Goal: Browse casually

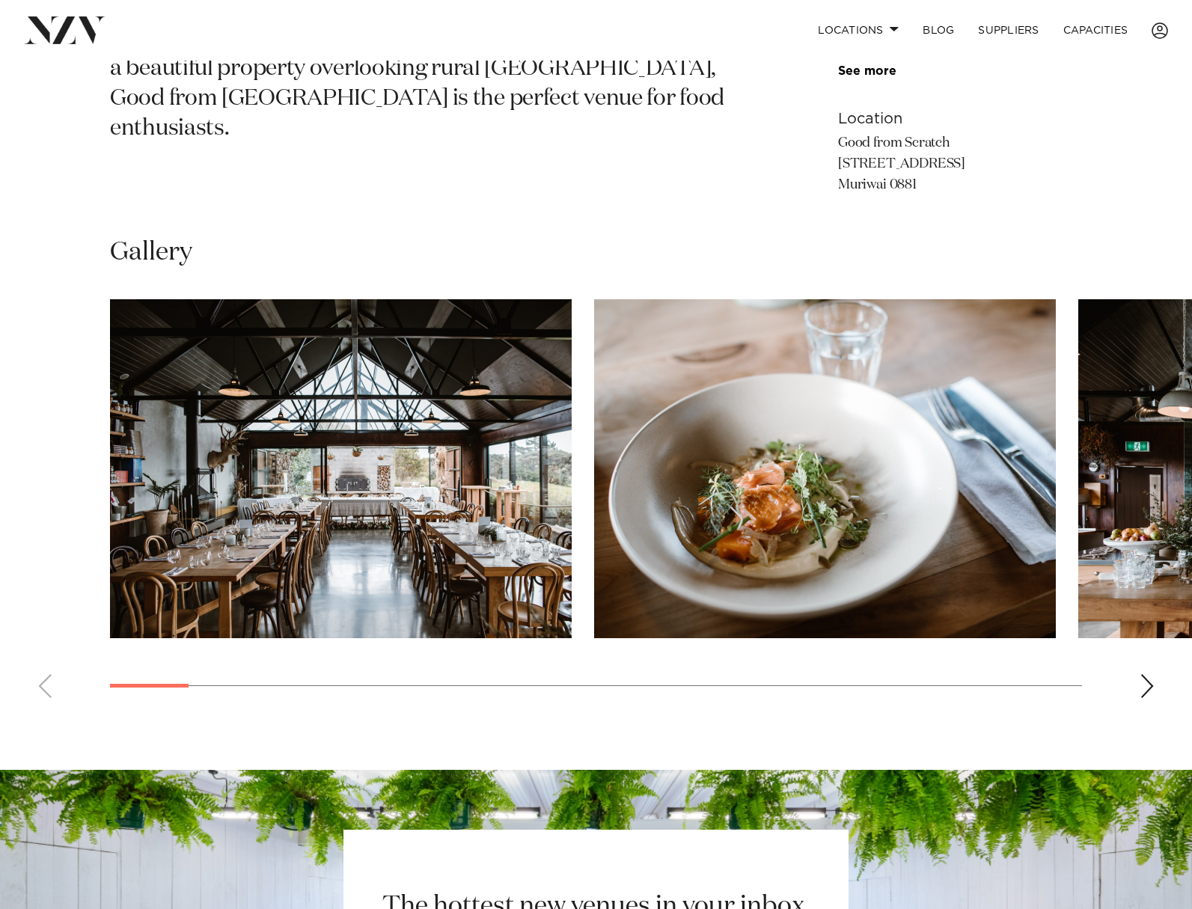
scroll to position [748, 0]
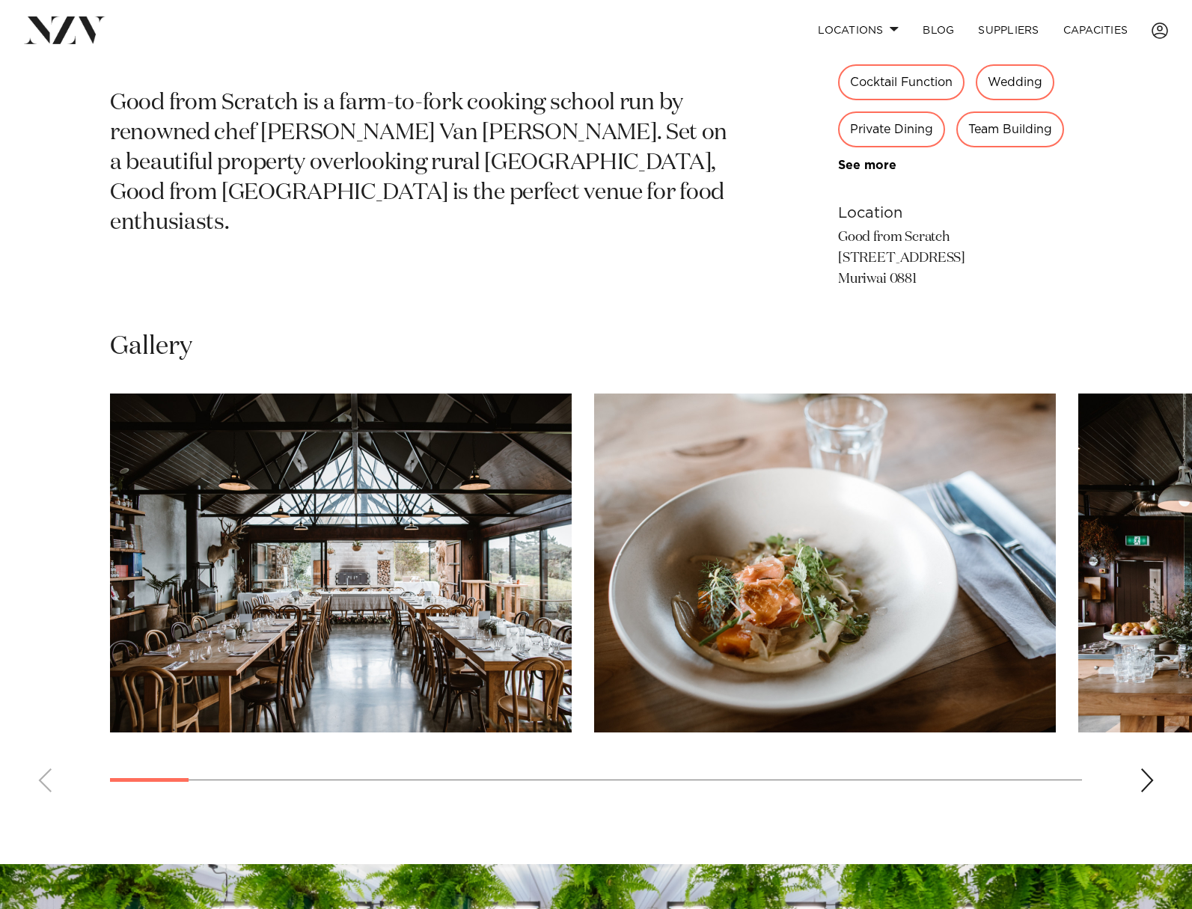
click at [1139, 781] on div "Next slide" at bounding box center [1146, 780] width 15 height 24
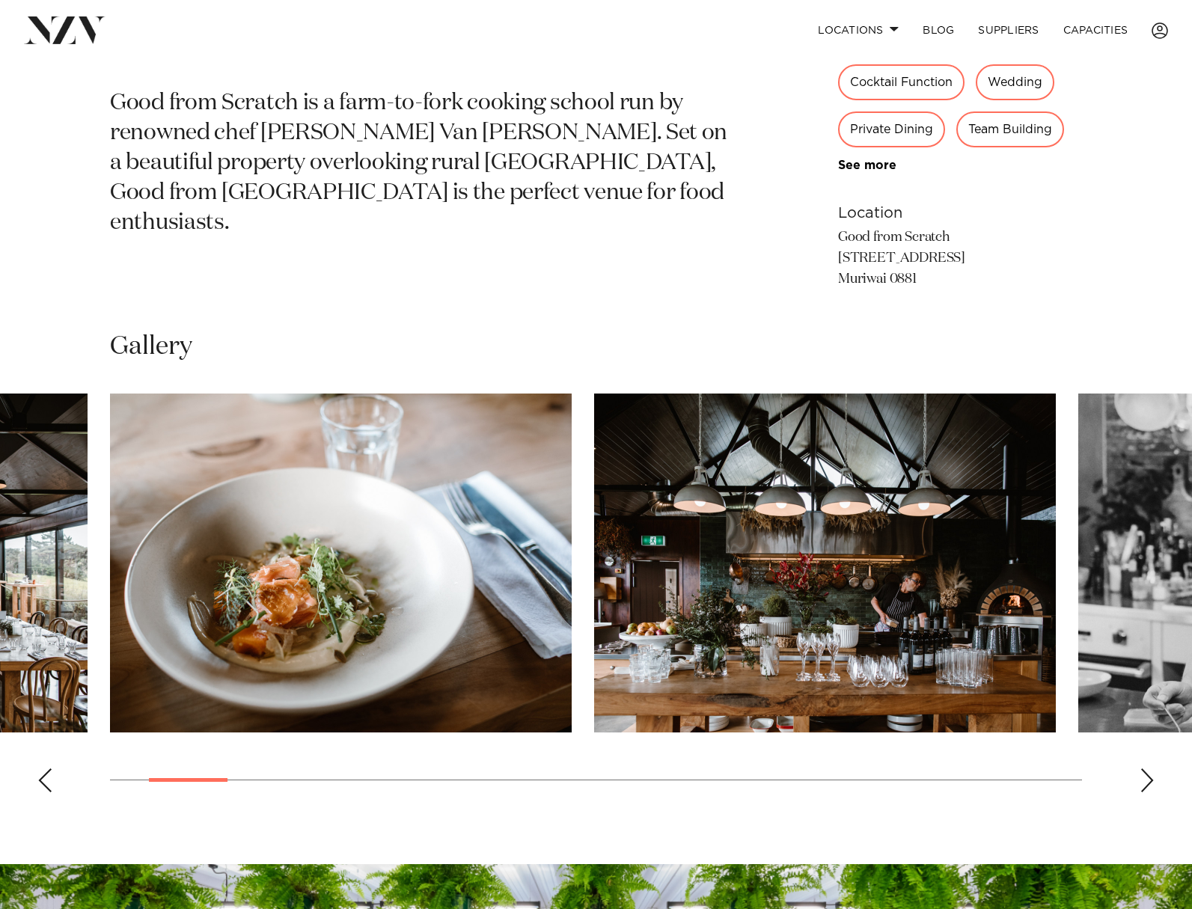
click at [1152, 779] on div "Next slide" at bounding box center [1146, 780] width 15 height 24
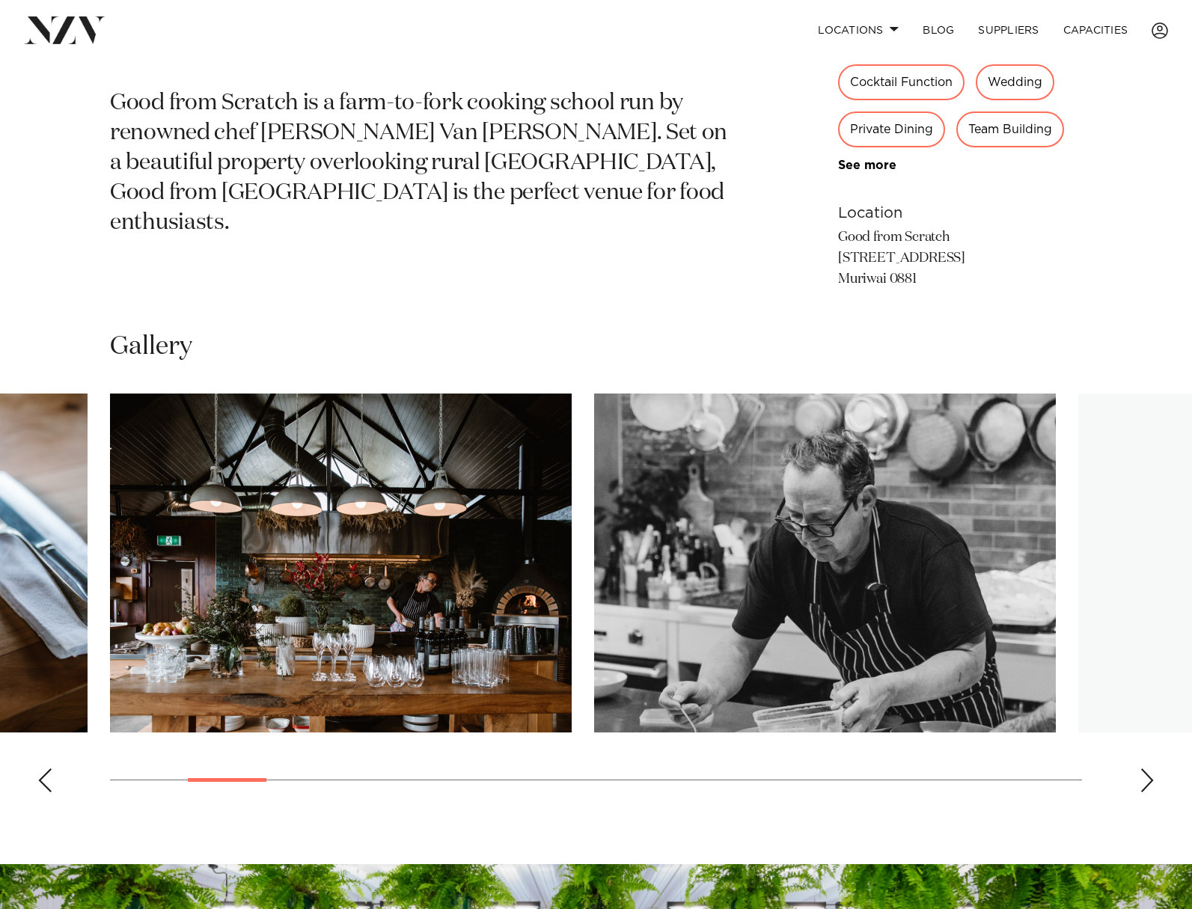
click at [1152, 779] on div "Next slide" at bounding box center [1146, 780] width 15 height 24
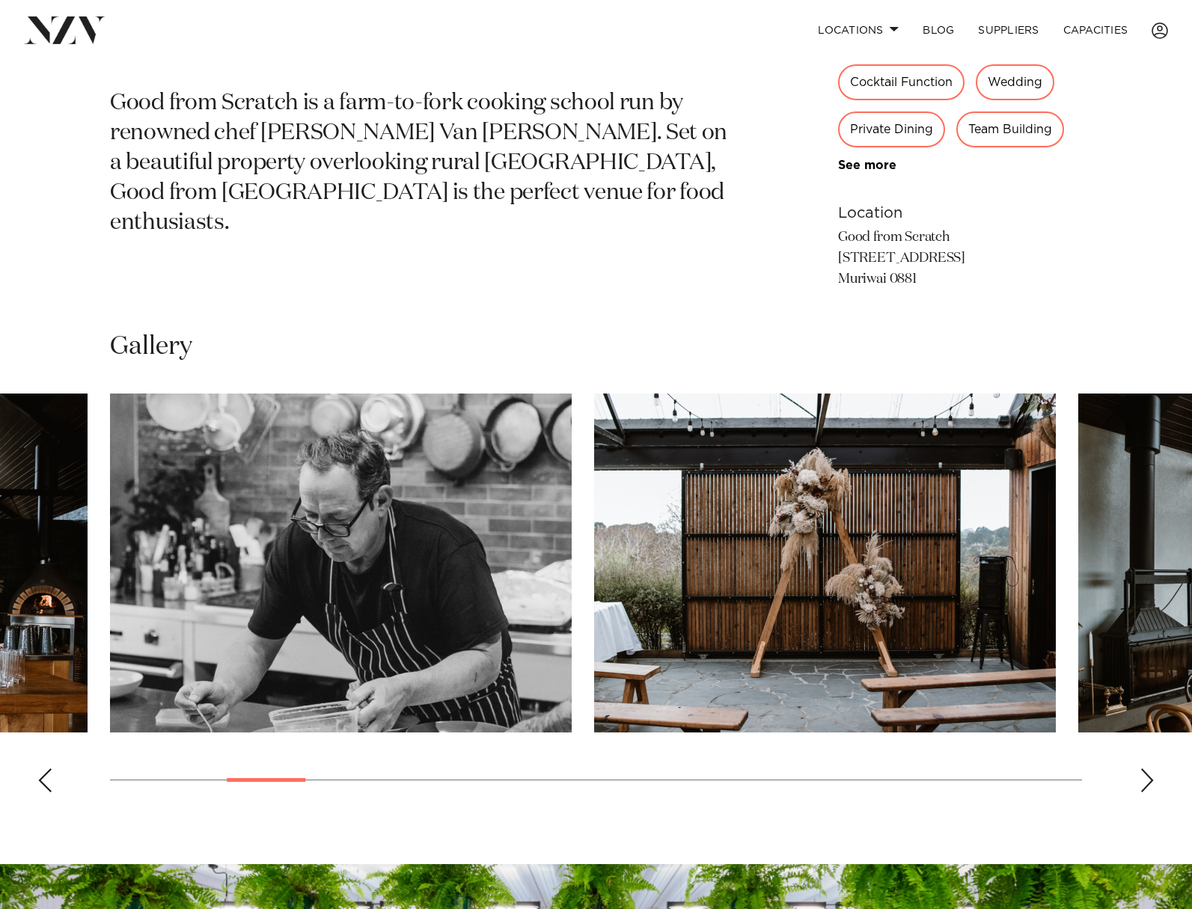
click at [1152, 779] on div "Next slide" at bounding box center [1146, 780] width 15 height 24
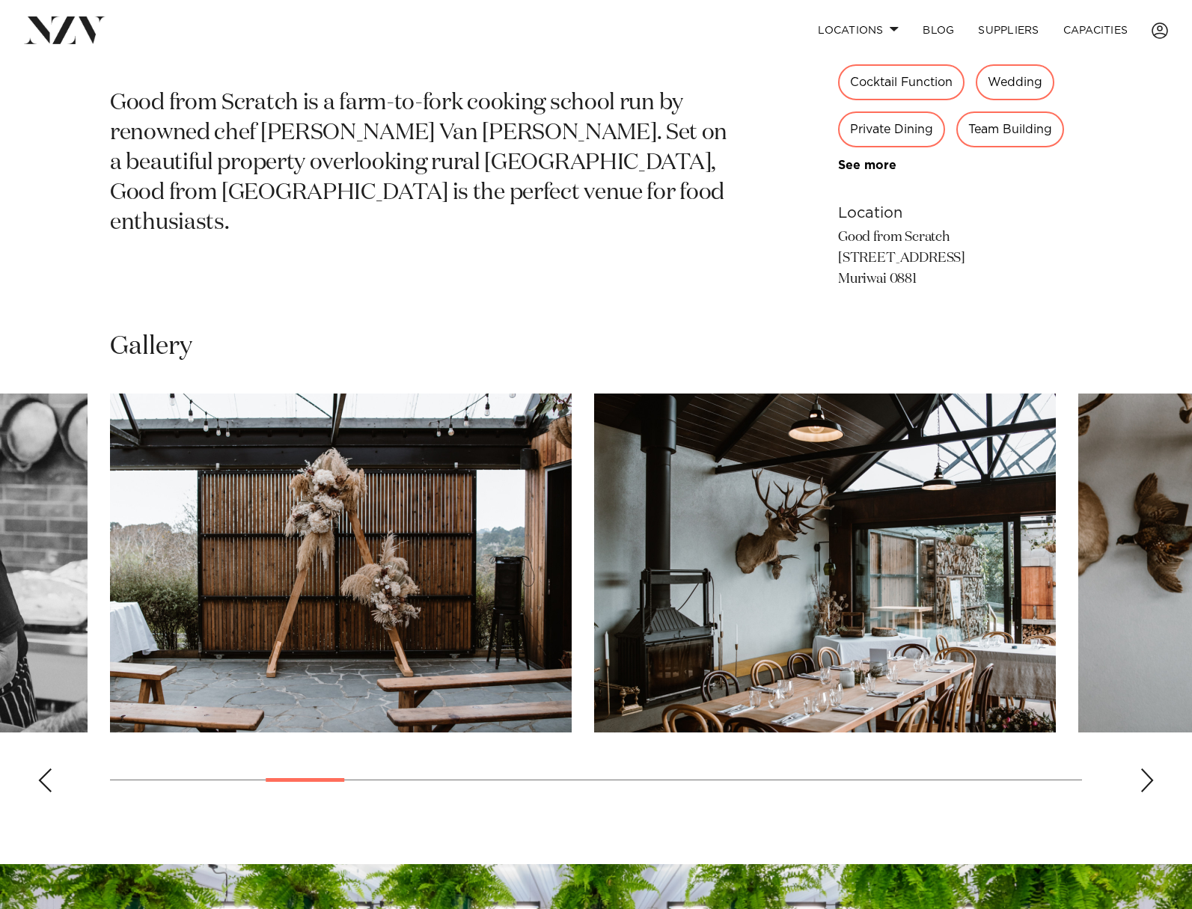
click at [1153, 779] on div "Next slide" at bounding box center [1146, 780] width 15 height 24
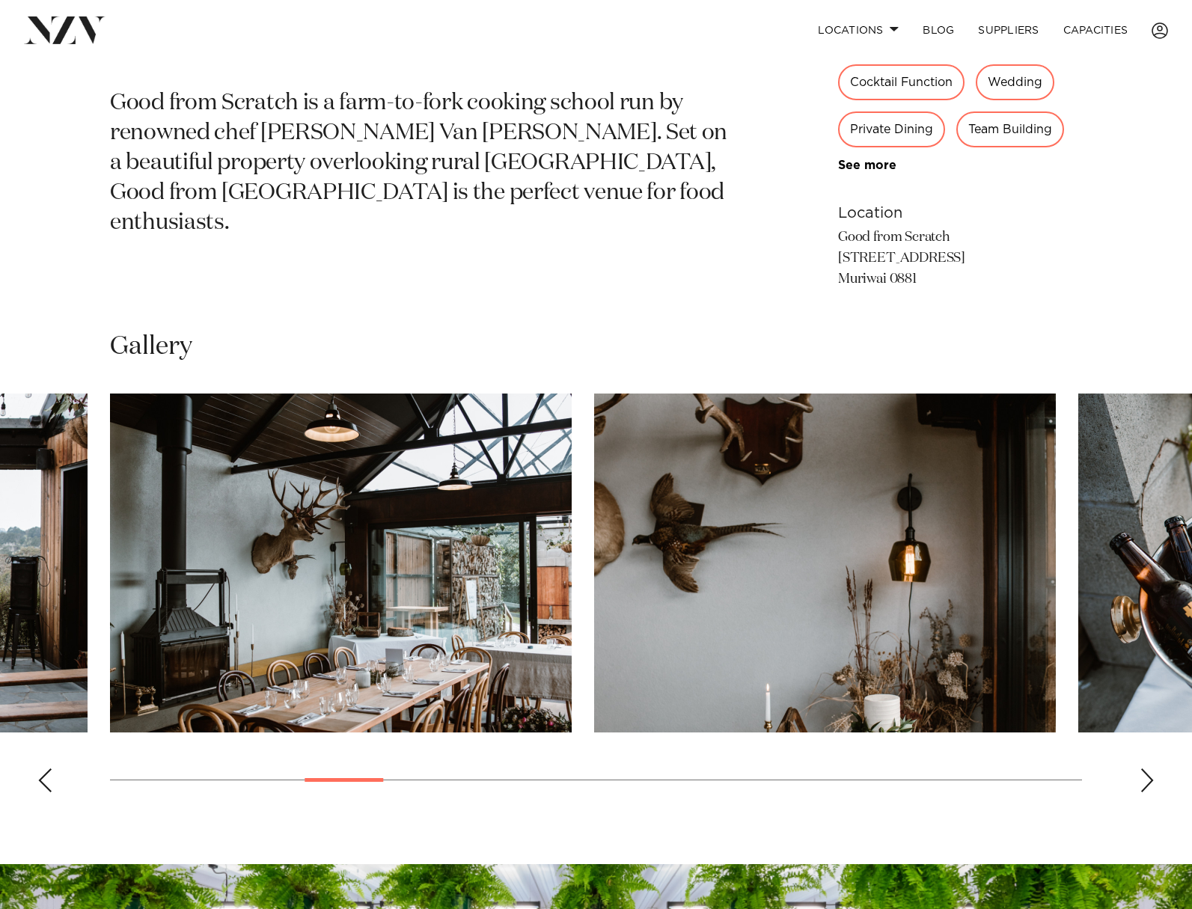
click at [1153, 779] on div "Next slide" at bounding box center [1146, 780] width 15 height 24
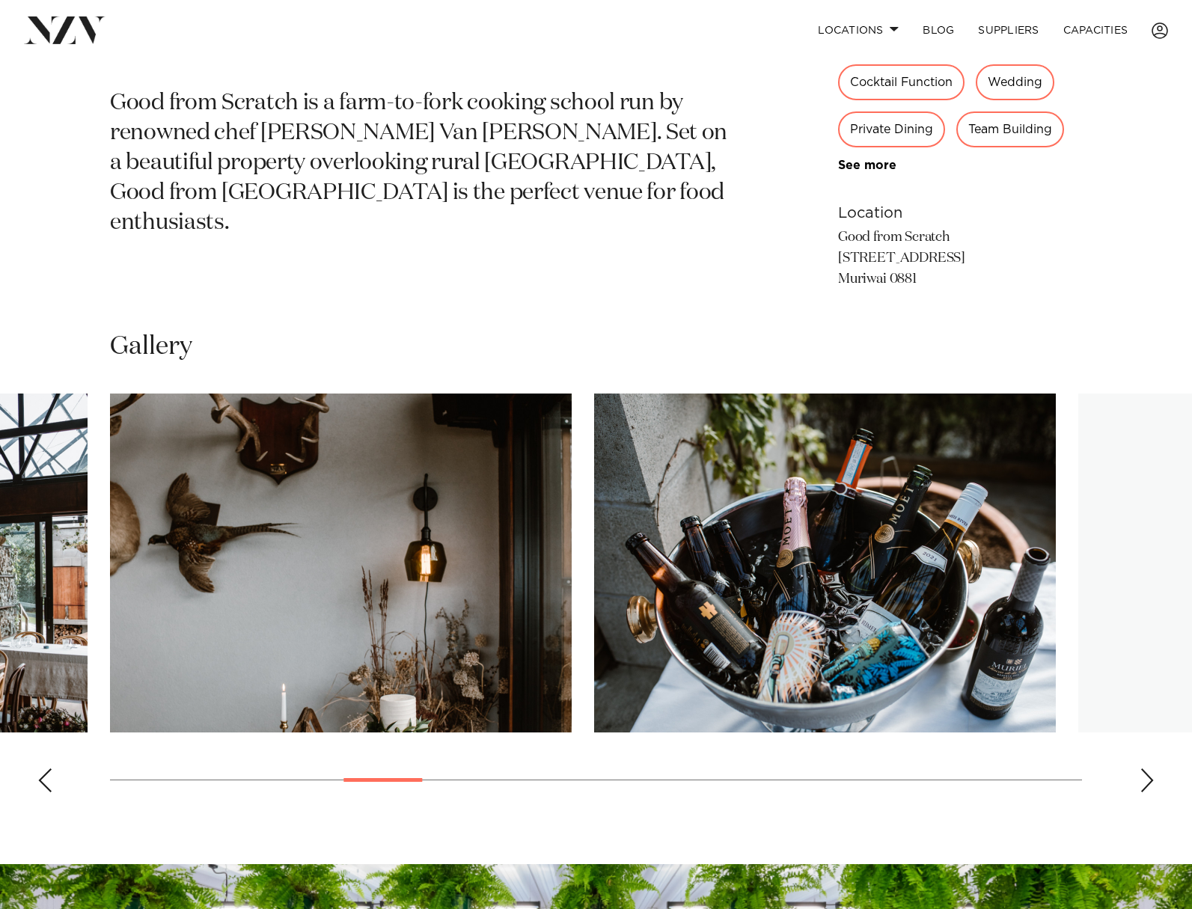
click at [1153, 779] on div "Next slide" at bounding box center [1146, 780] width 15 height 24
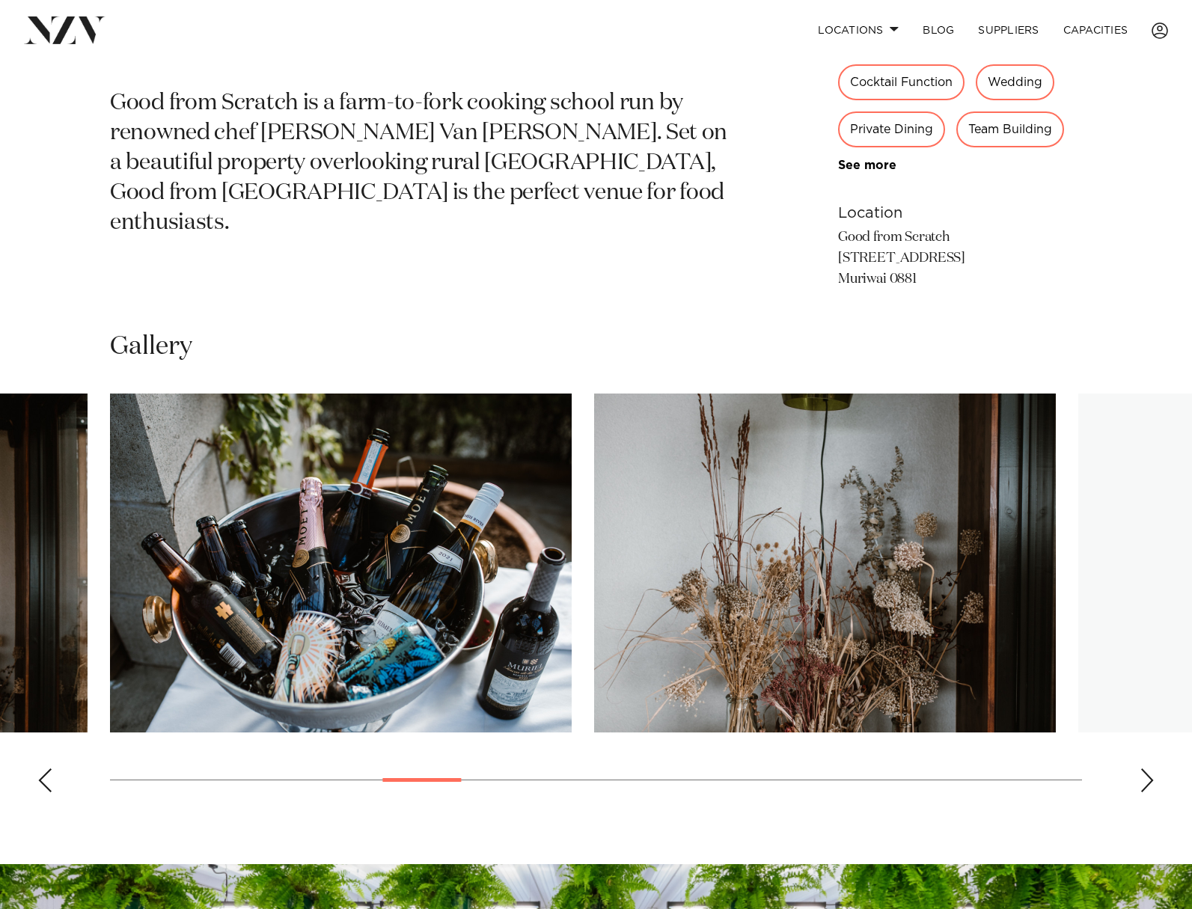
click at [1154, 779] on swiper-container at bounding box center [596, 598] width 1192 height 411
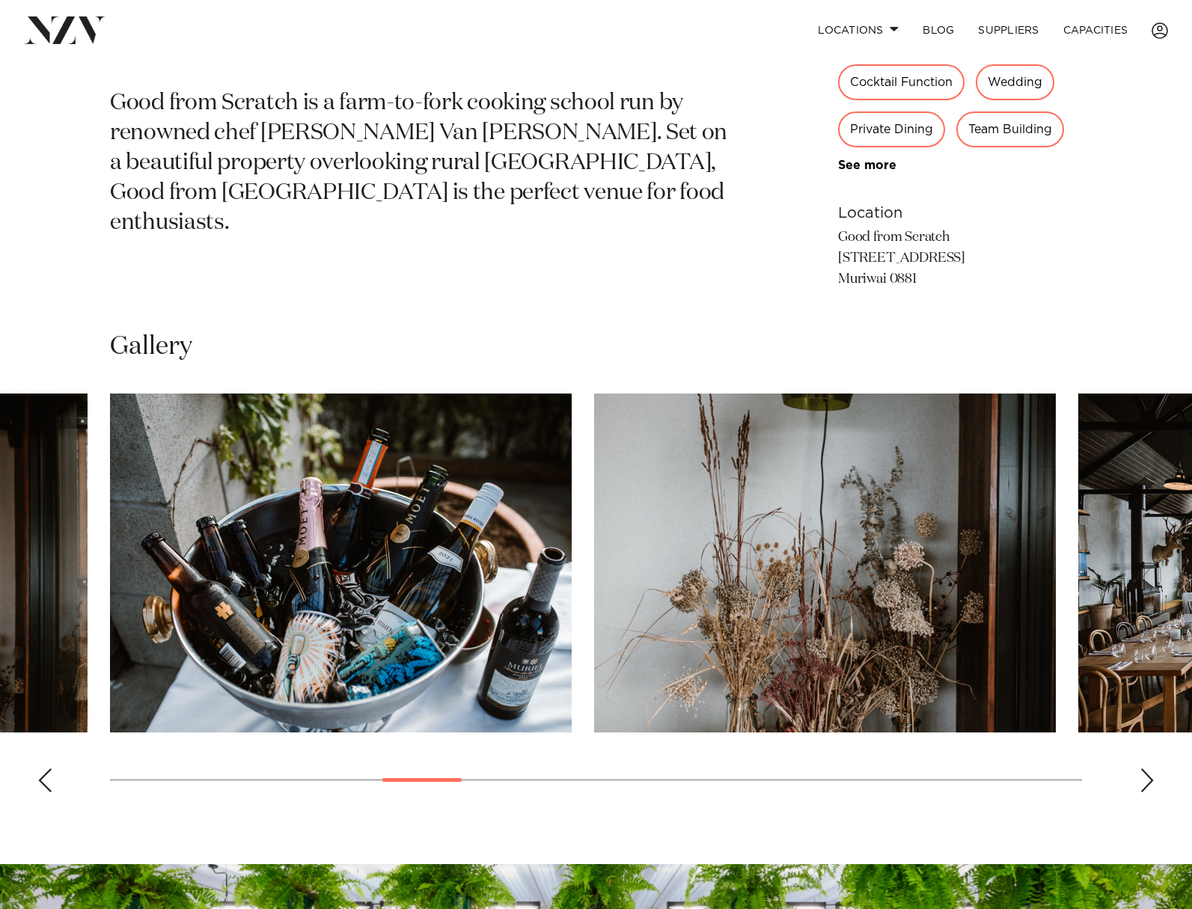
click at [1147, 780] on div "Next slide" at bounding box center [1146, 780] width 15 height 24
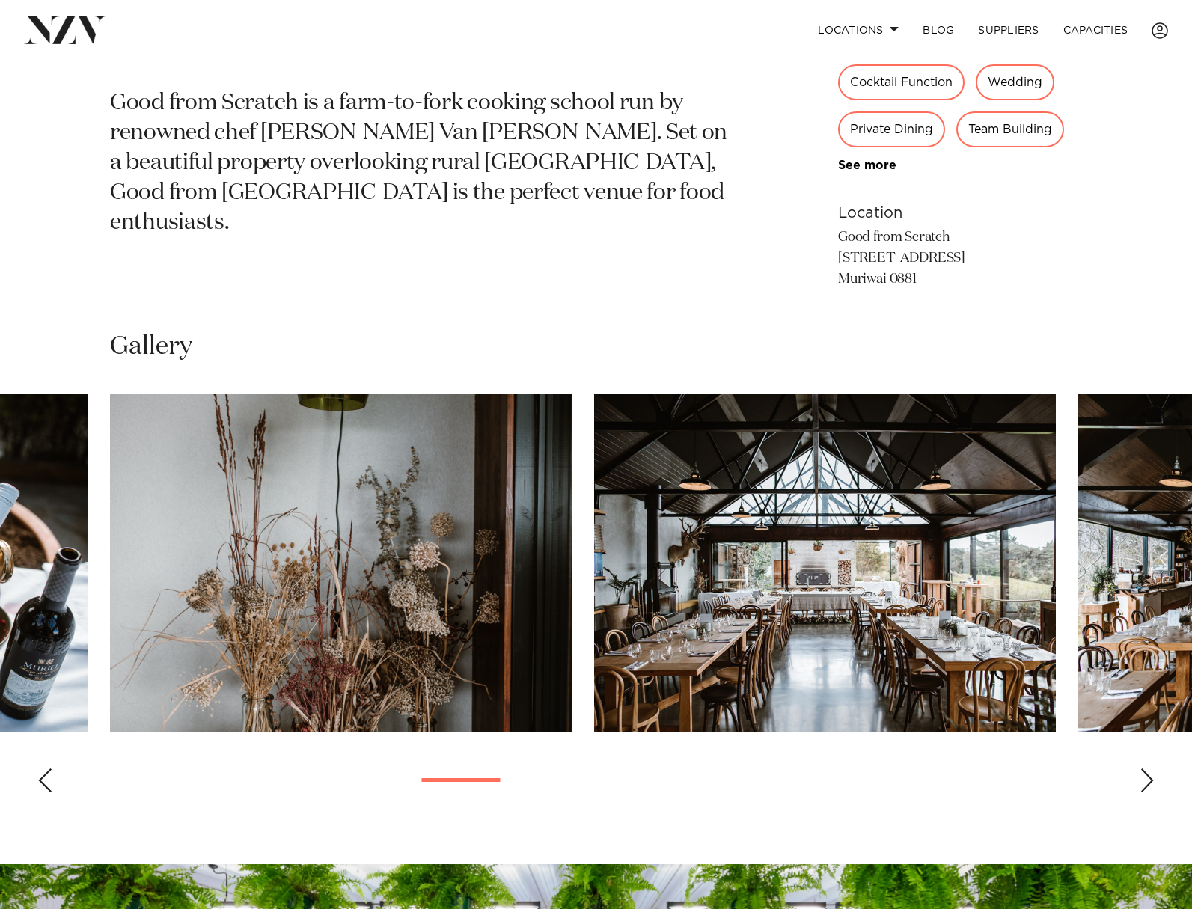
click at [1160, 779] on swiper-container at bounding box center [596, 598] width 1192 height 411
click at [1154, 778] on swiper-container at bounding box center [596, 598] width 1192 height 411
click at [1149, 776] on div "Next slide" at bounding box center [1146, 780] width 15 height 24
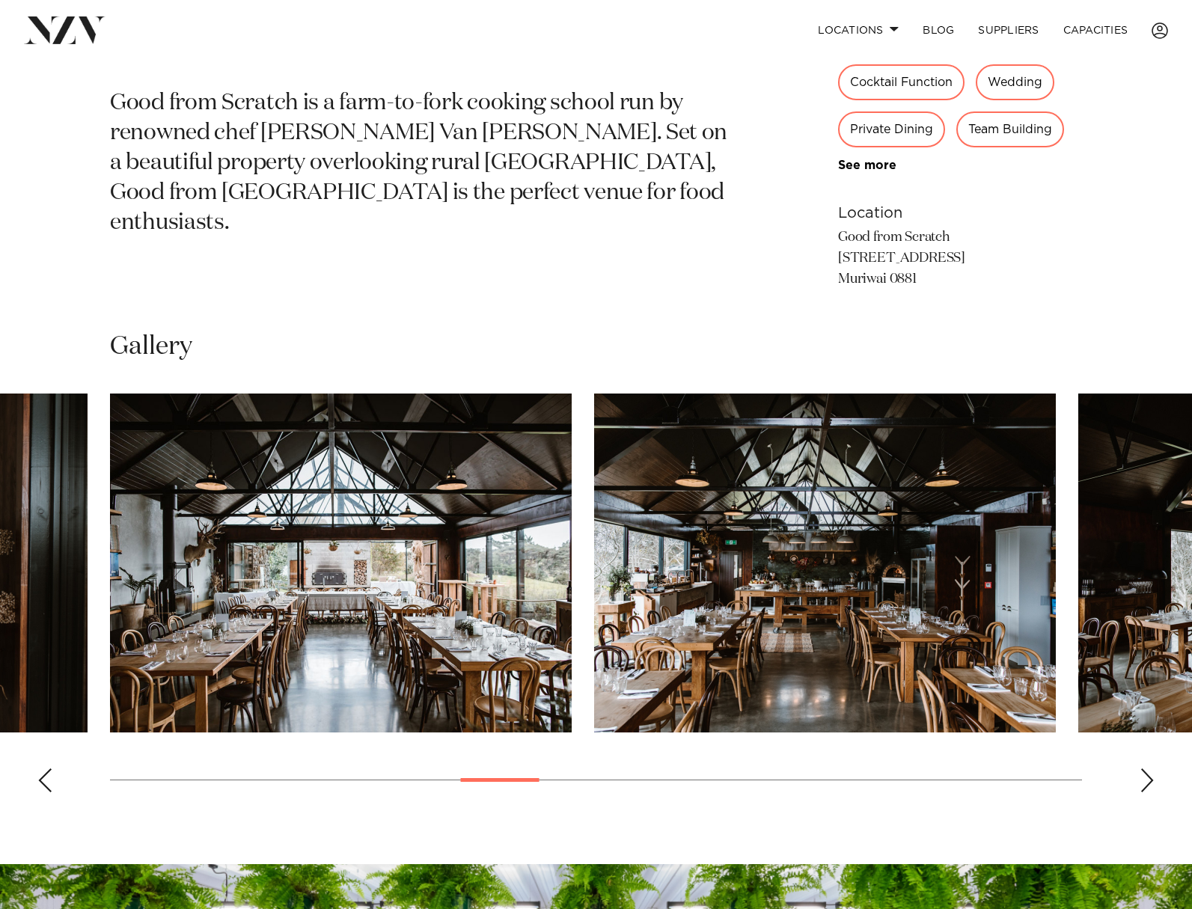
click at [1139, 777] on div "Next slide" at bounding box center [1146, 780] width 15 height 24
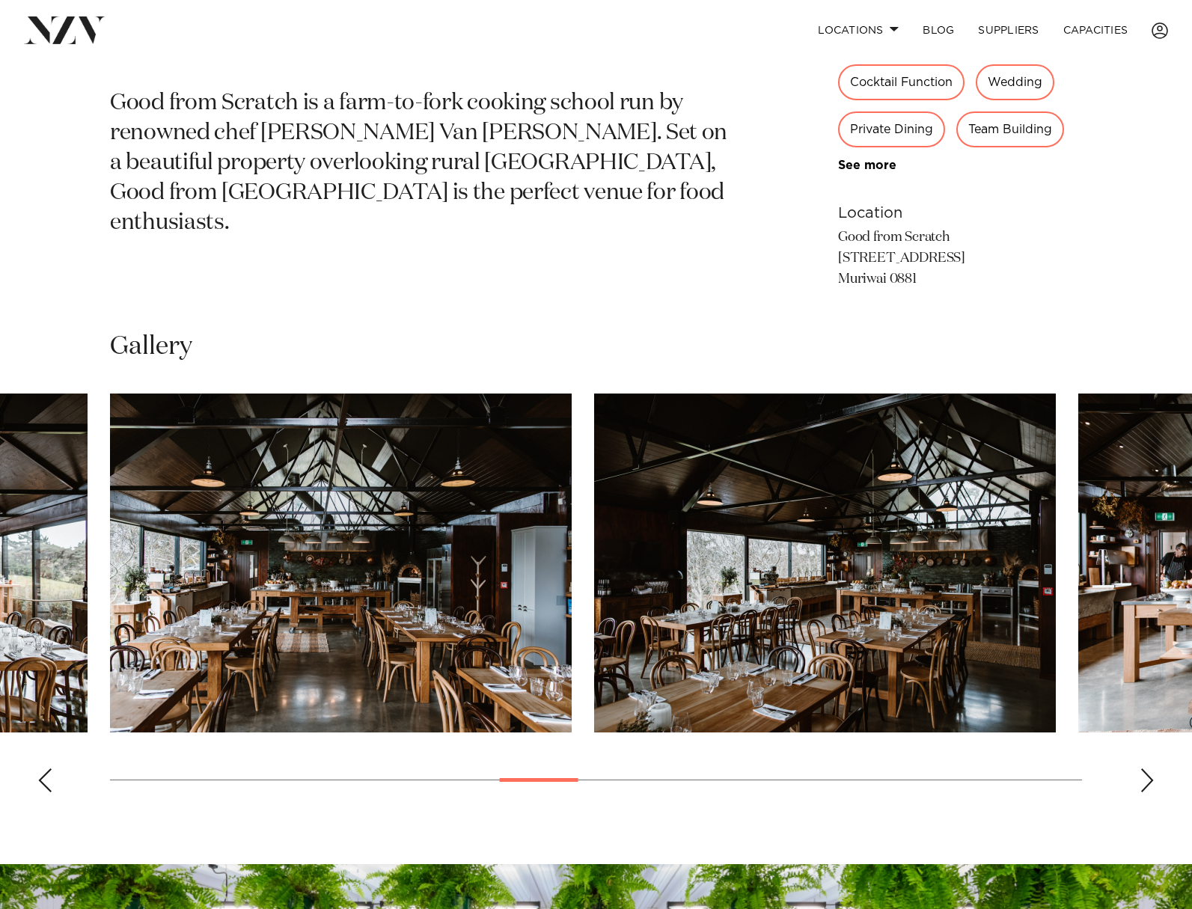
click at [1147, 776] on div "Next slide" at bounding box center [1146, 780] width 15 height 24
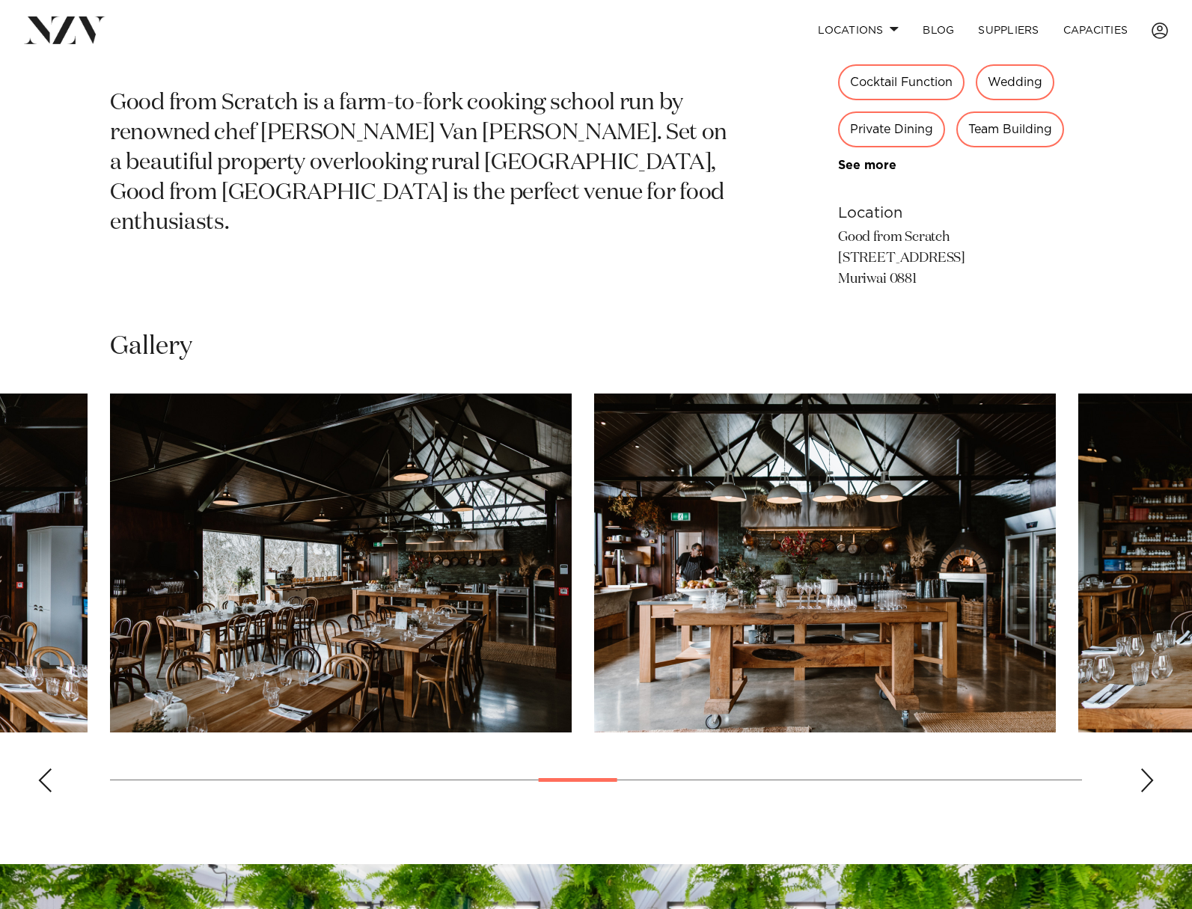
click at [1148, 776] on div "Next slide" at bounding box center [1146, 780] width 15 height 24
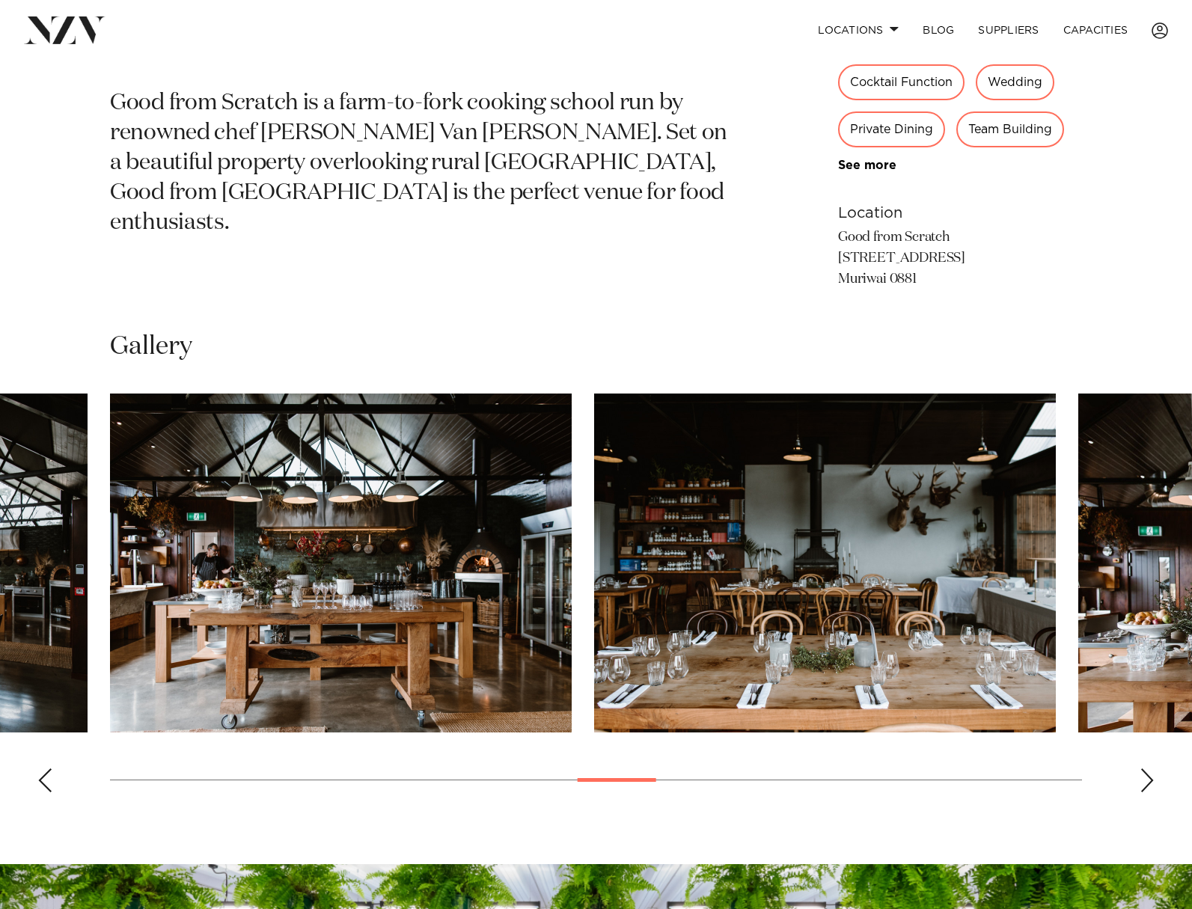
click at [1148, 779] on div "Next slide" at bounding box center [1146, 780] width 15 height 24
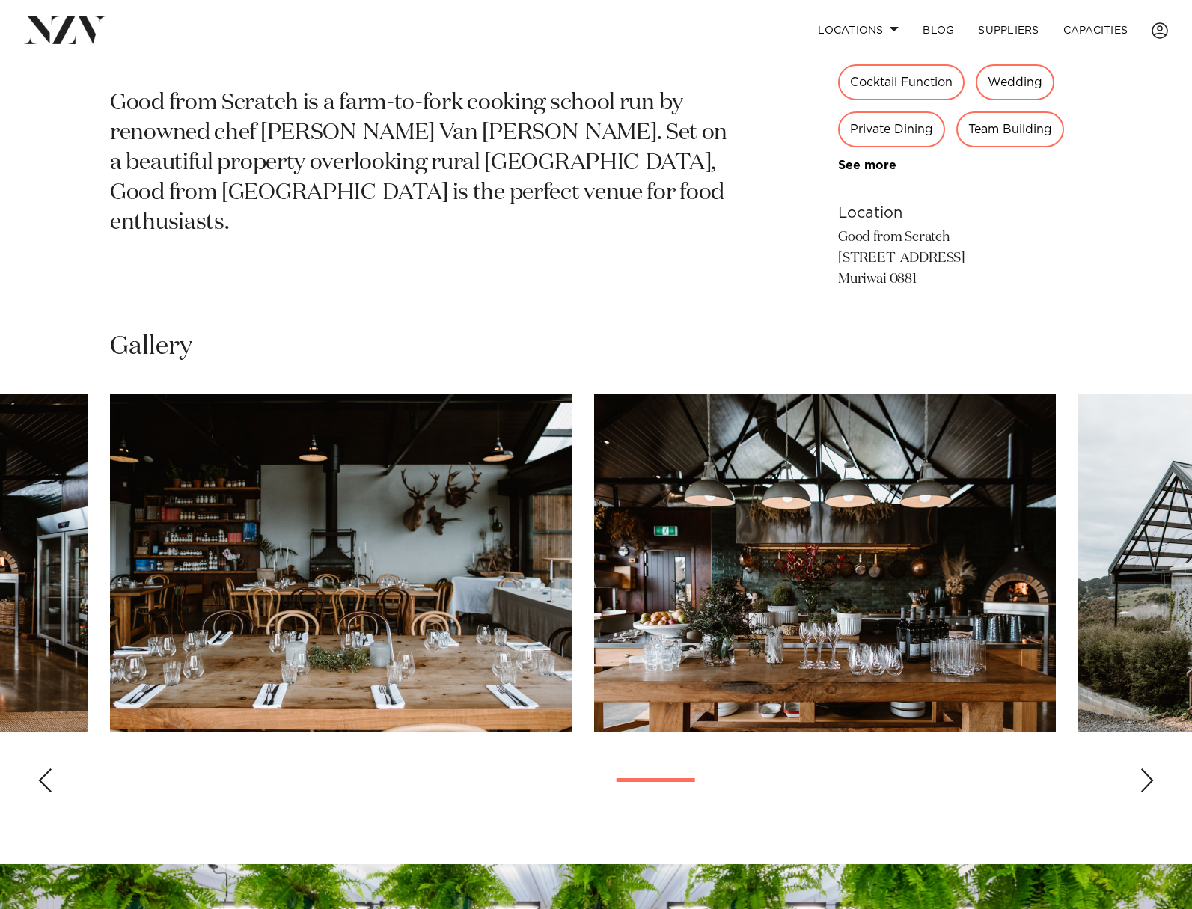
click at [1148, 779] on div "Next slide" at bounding box center [1146, 780] width 15 height 24
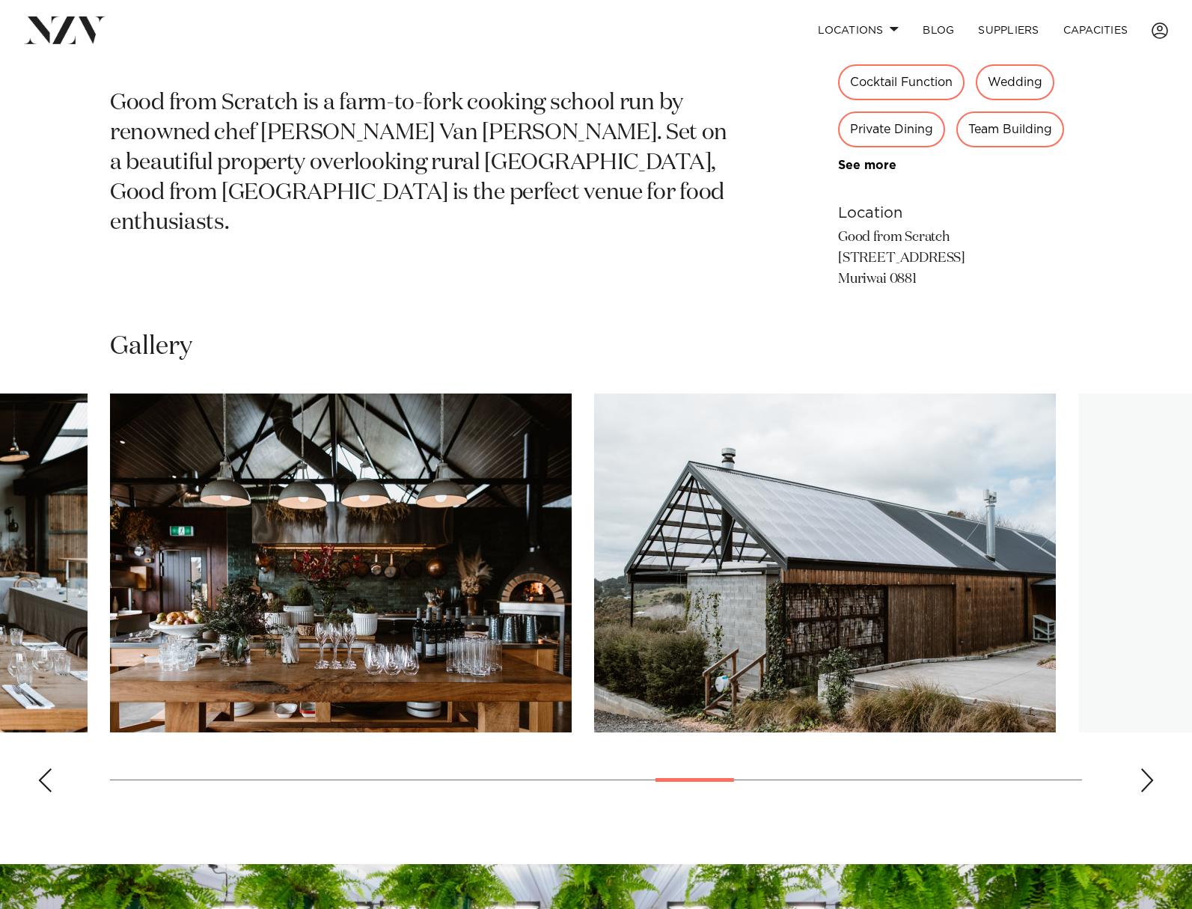
click at [1146, 779] on div "Next slide" at bounding box center [1146, 780] width 15 height 24
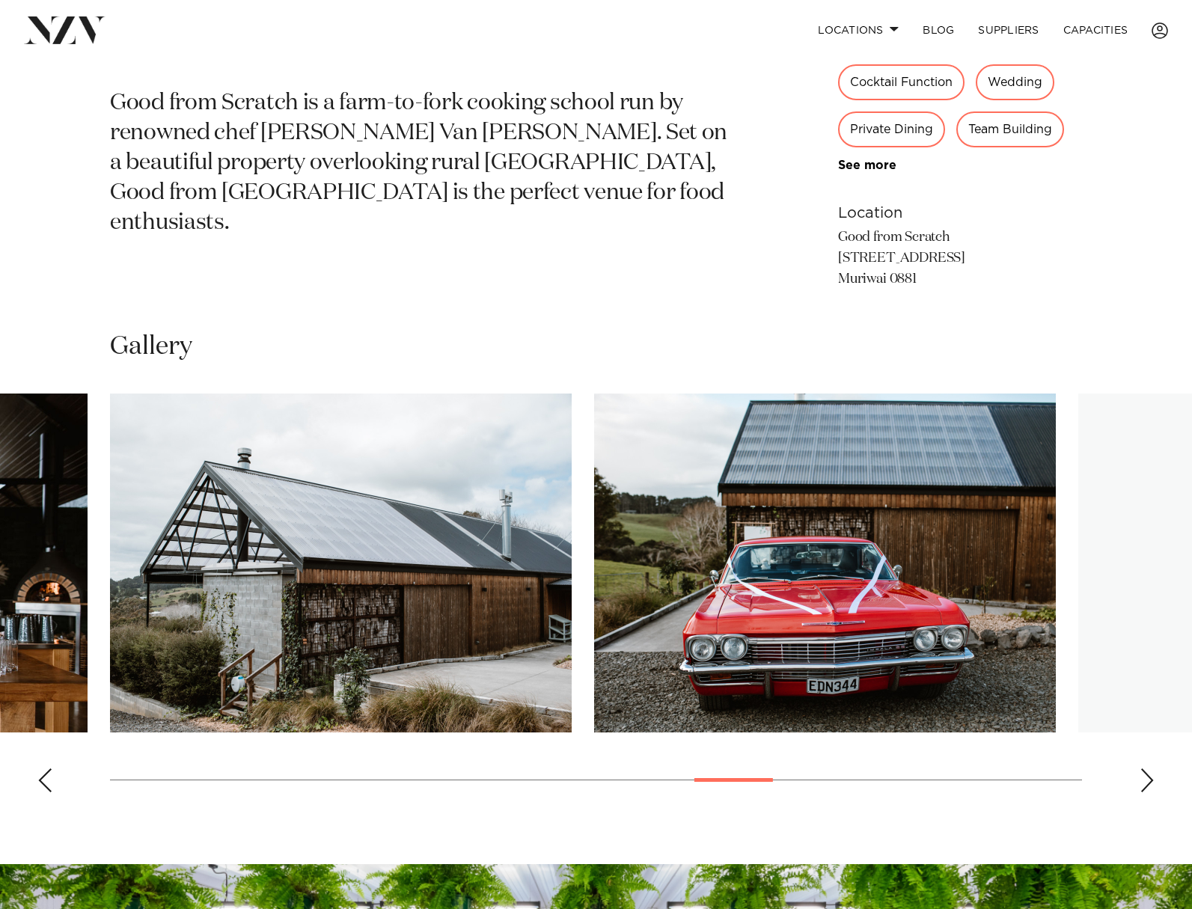
click at [1145, 779] on div "Next slide" at bounding box center [1146, 780] width 15 height 24
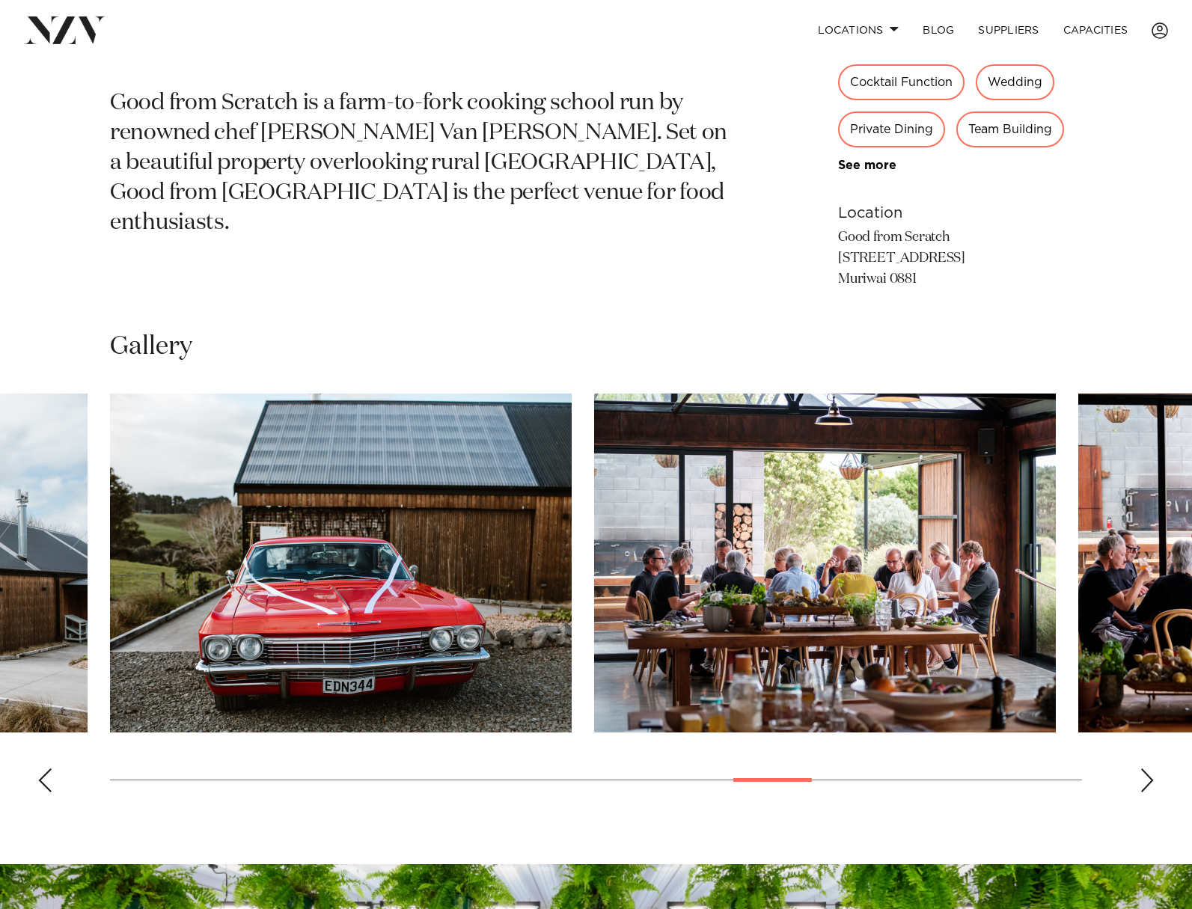
click at [1145, 779] on div "Next slide" at bounding box center [1146, 780] width 15 height 24
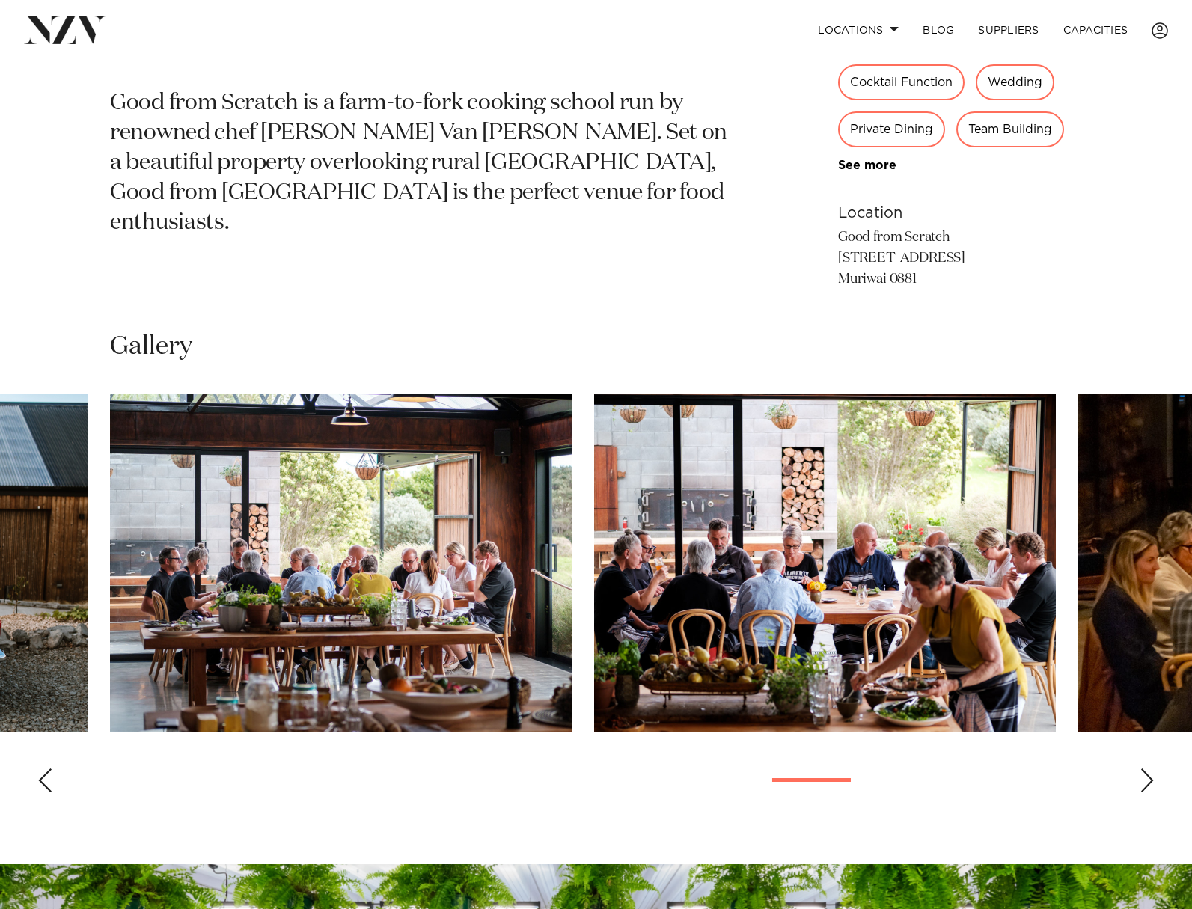
click at [1145, 779] on div "Next slide" at bounding box center [1146, 780] width 15 height 24
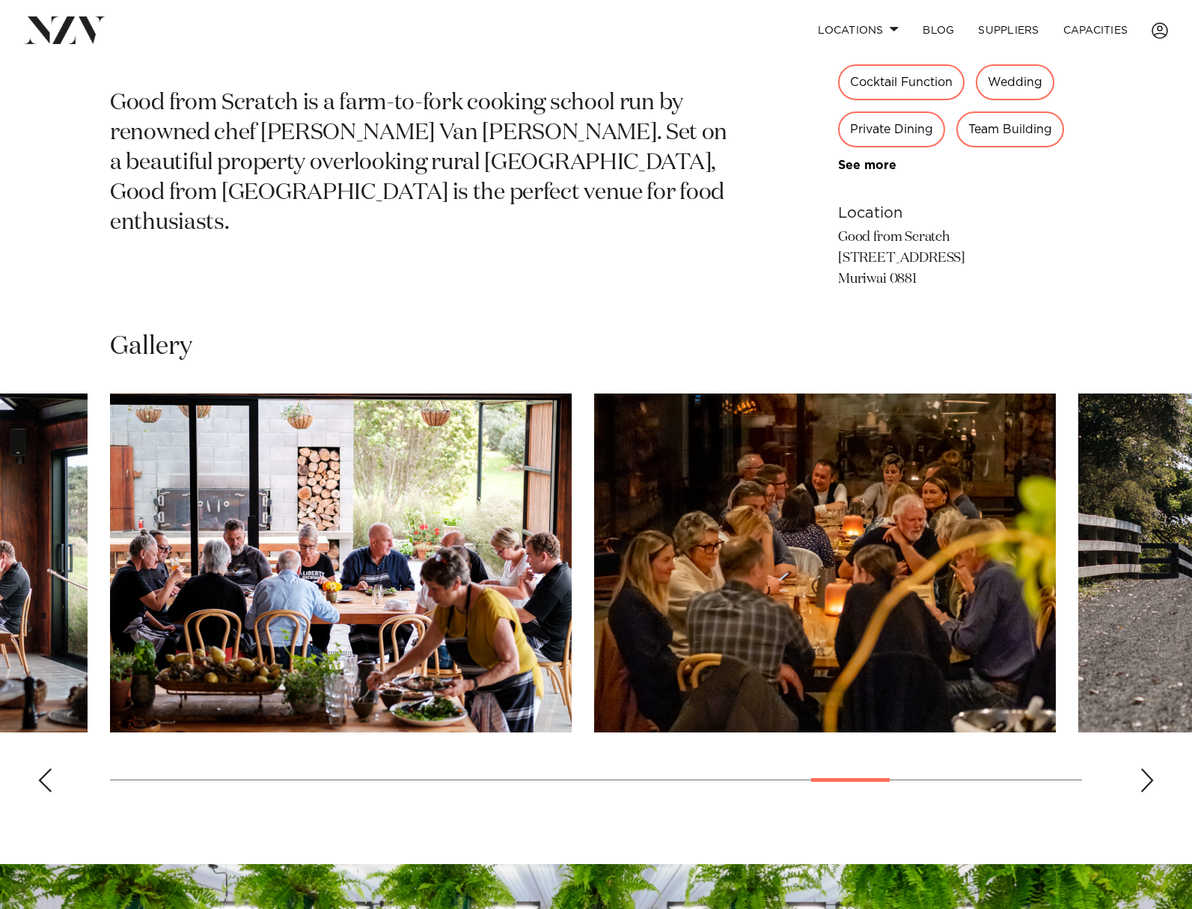
click at [1145, 778] on div "Next slide" at bounding box center [1146, 780] width 15 height 24
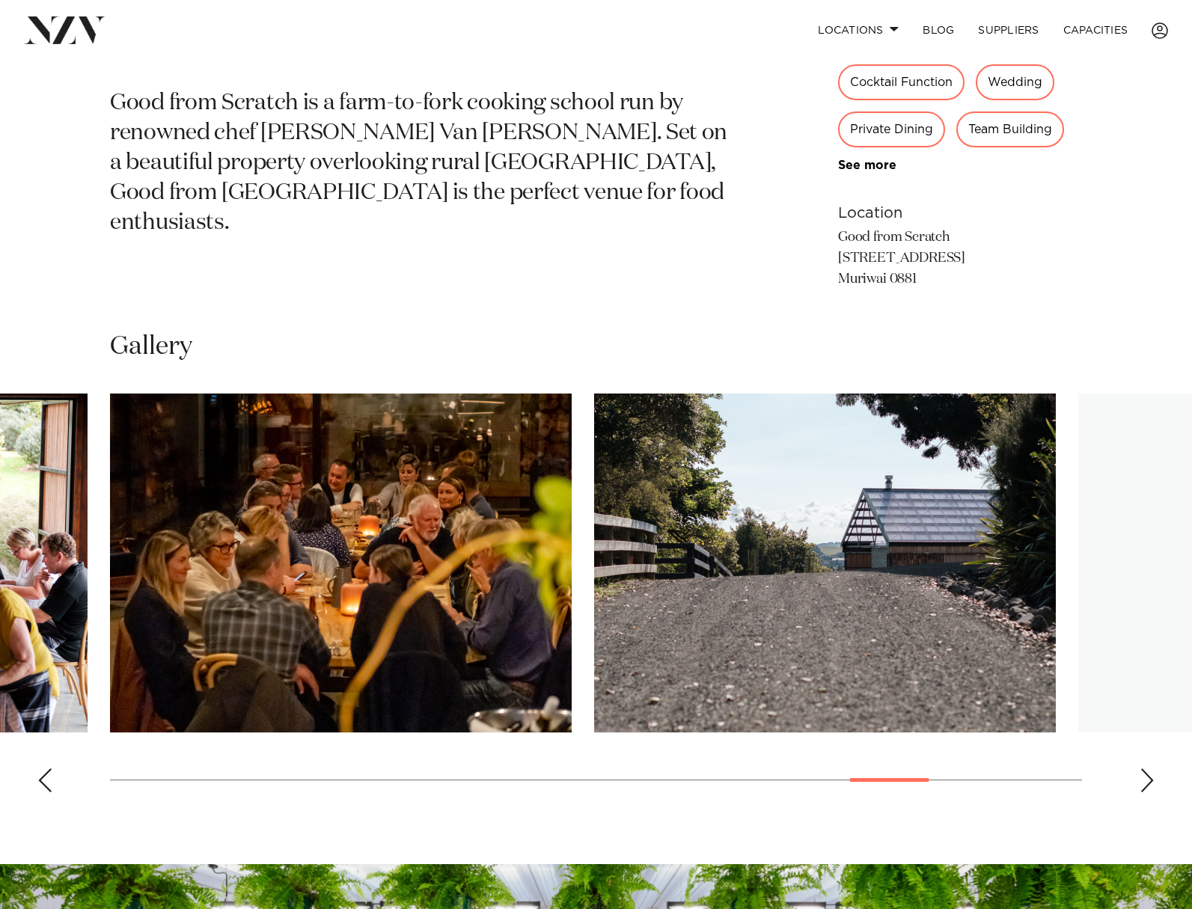
click at [1142, 778] on div "Next slide" at bounding box center [1146, 780] width 15 height 24
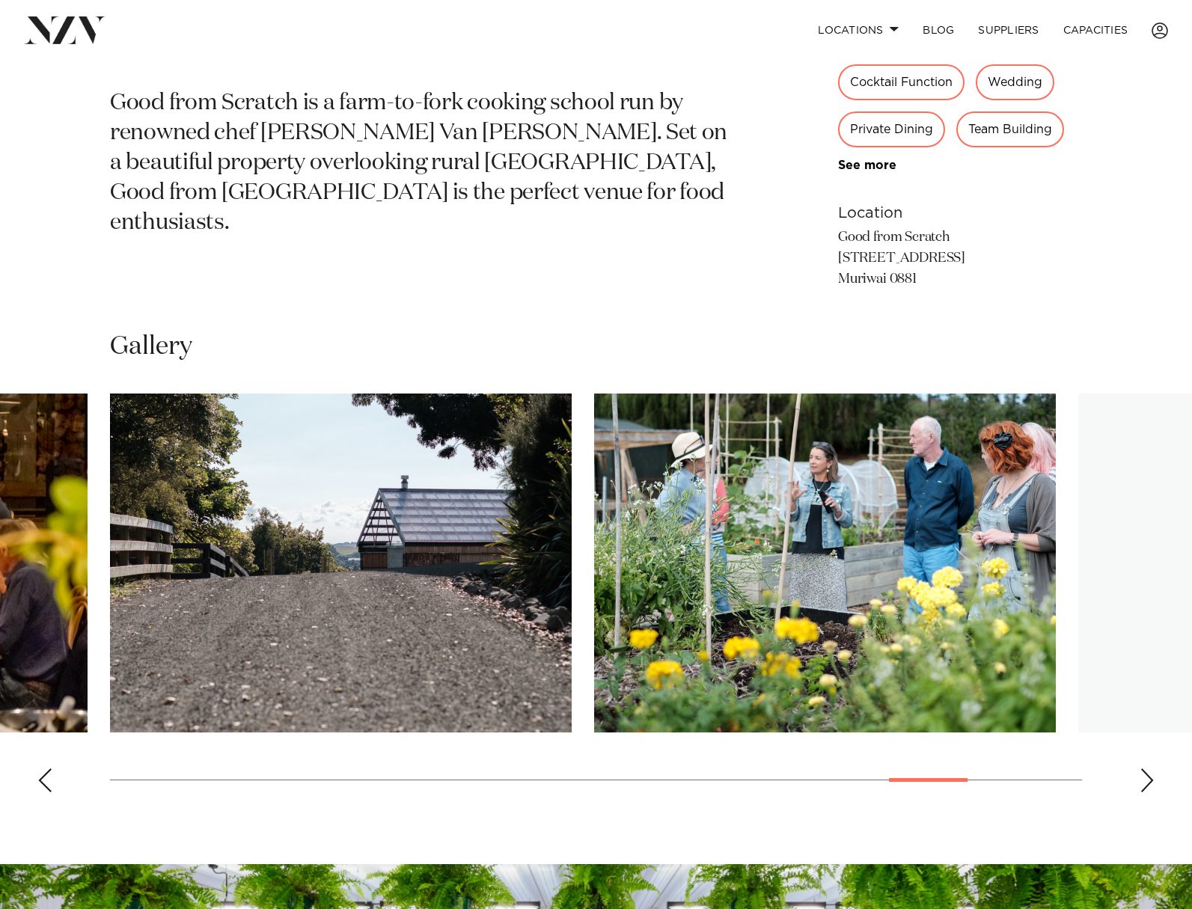
click at [1142, 776] on div "Next slide" at bounding box center [1146, 780] width 15 height 24
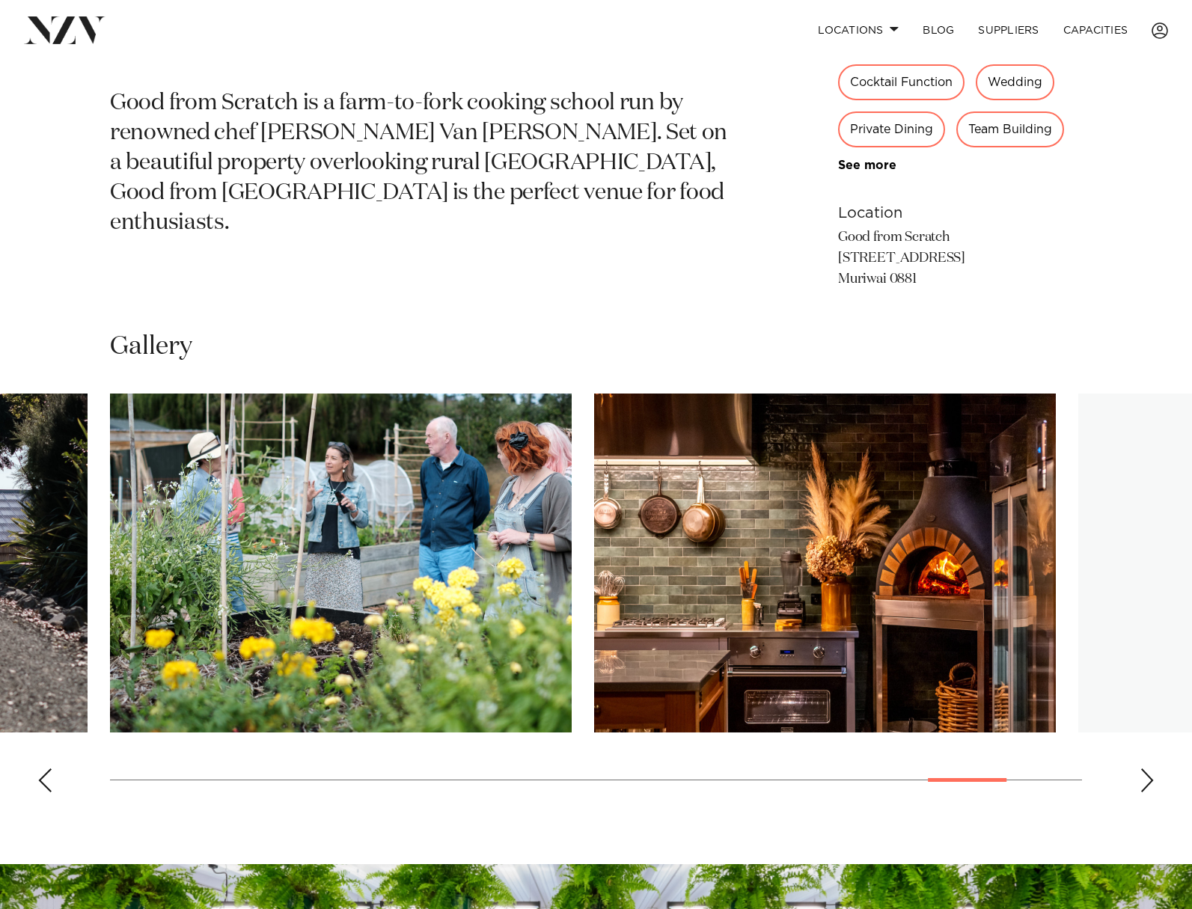
click at [1142, 776] on div "Next slide" at bounding box center [1146, 780] width 15 height 24
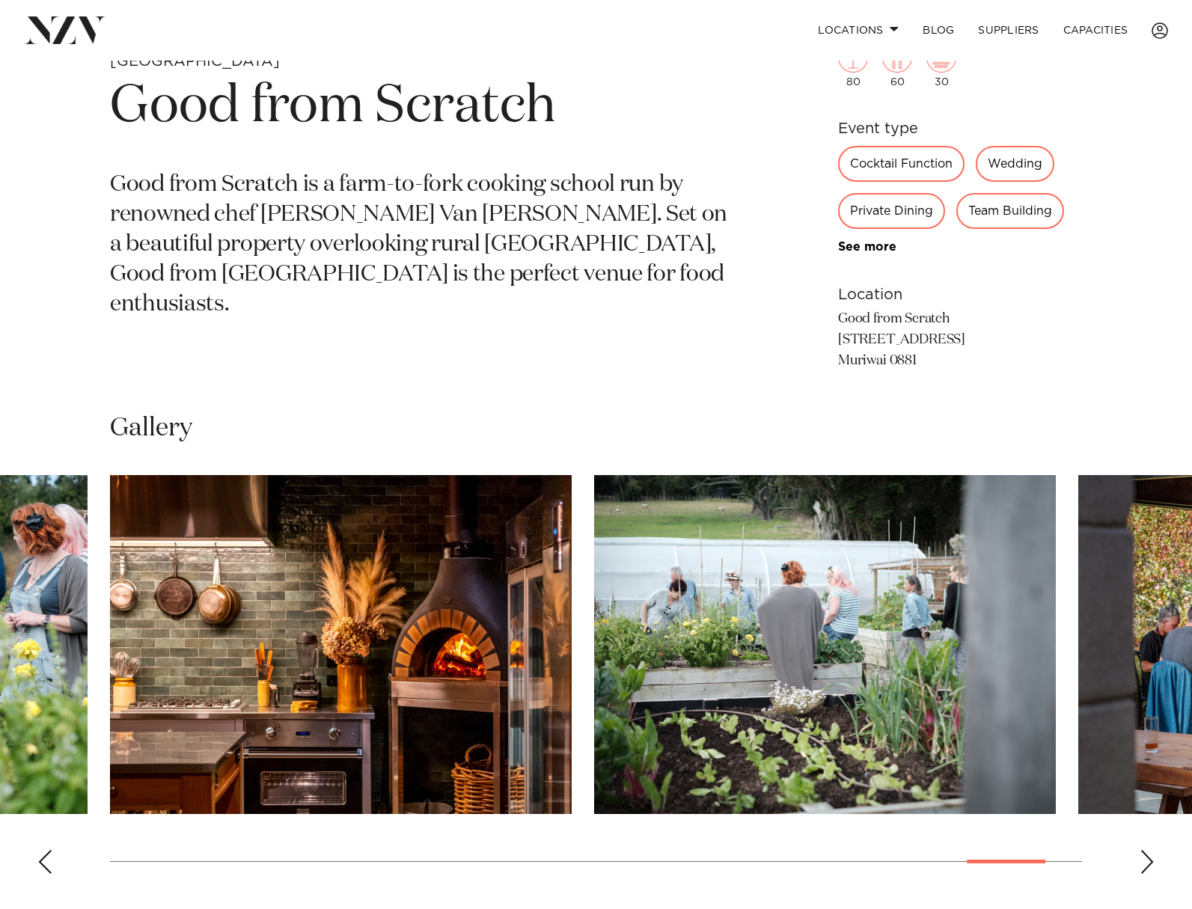
scroll to position [673, 0]
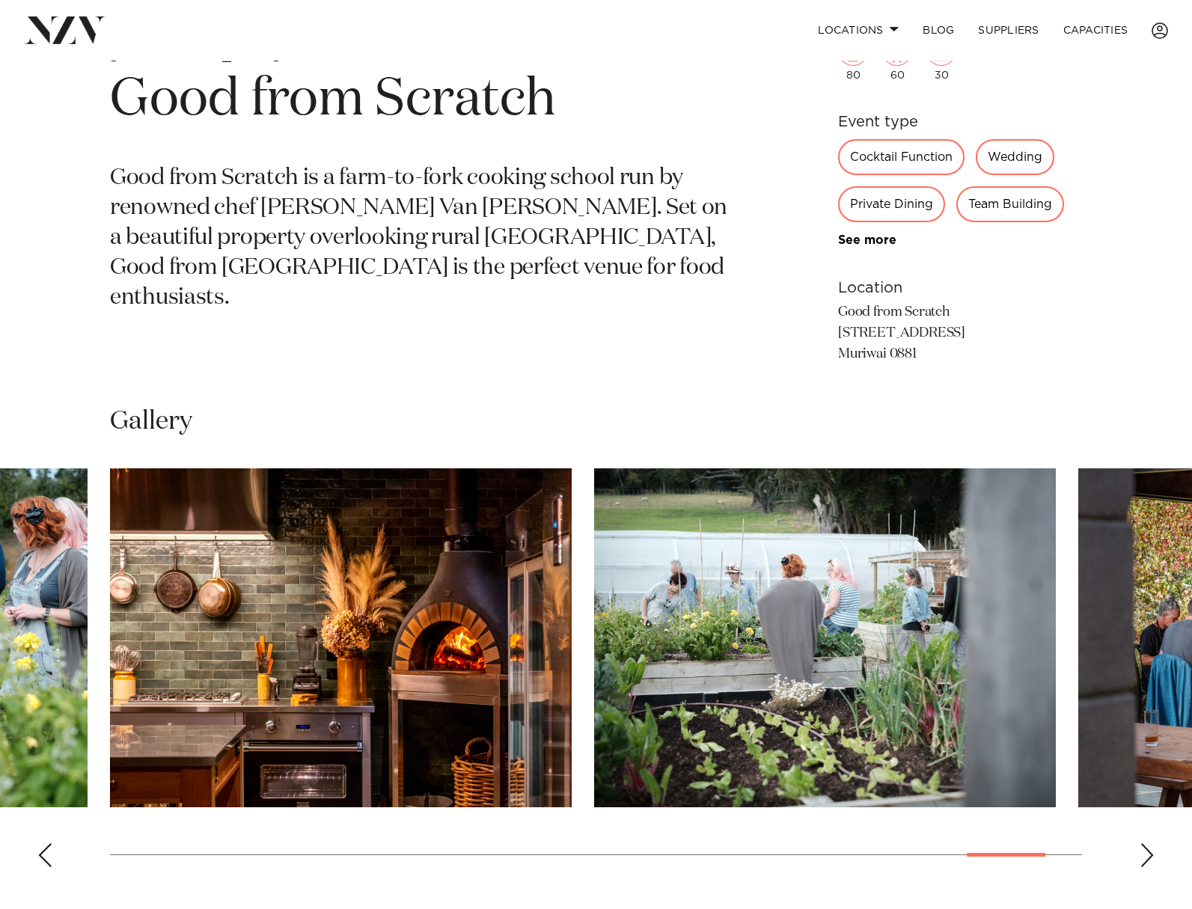
click at [1153, 855] on div "Next slide" at bounding box center [1146, 855] width 15 height 24
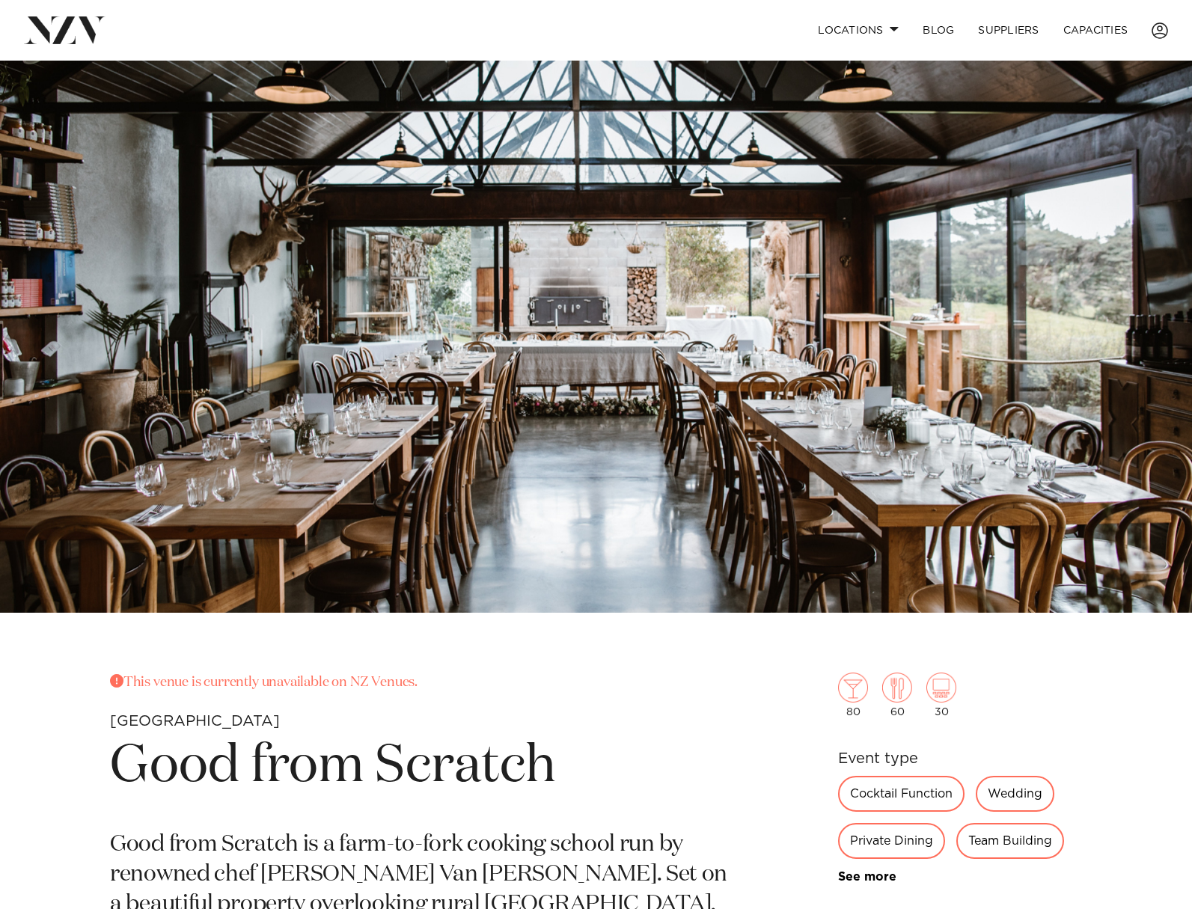
scroll to position [0, 0]
